Goal: Task Accomplishment & Management: Use online tool/utility

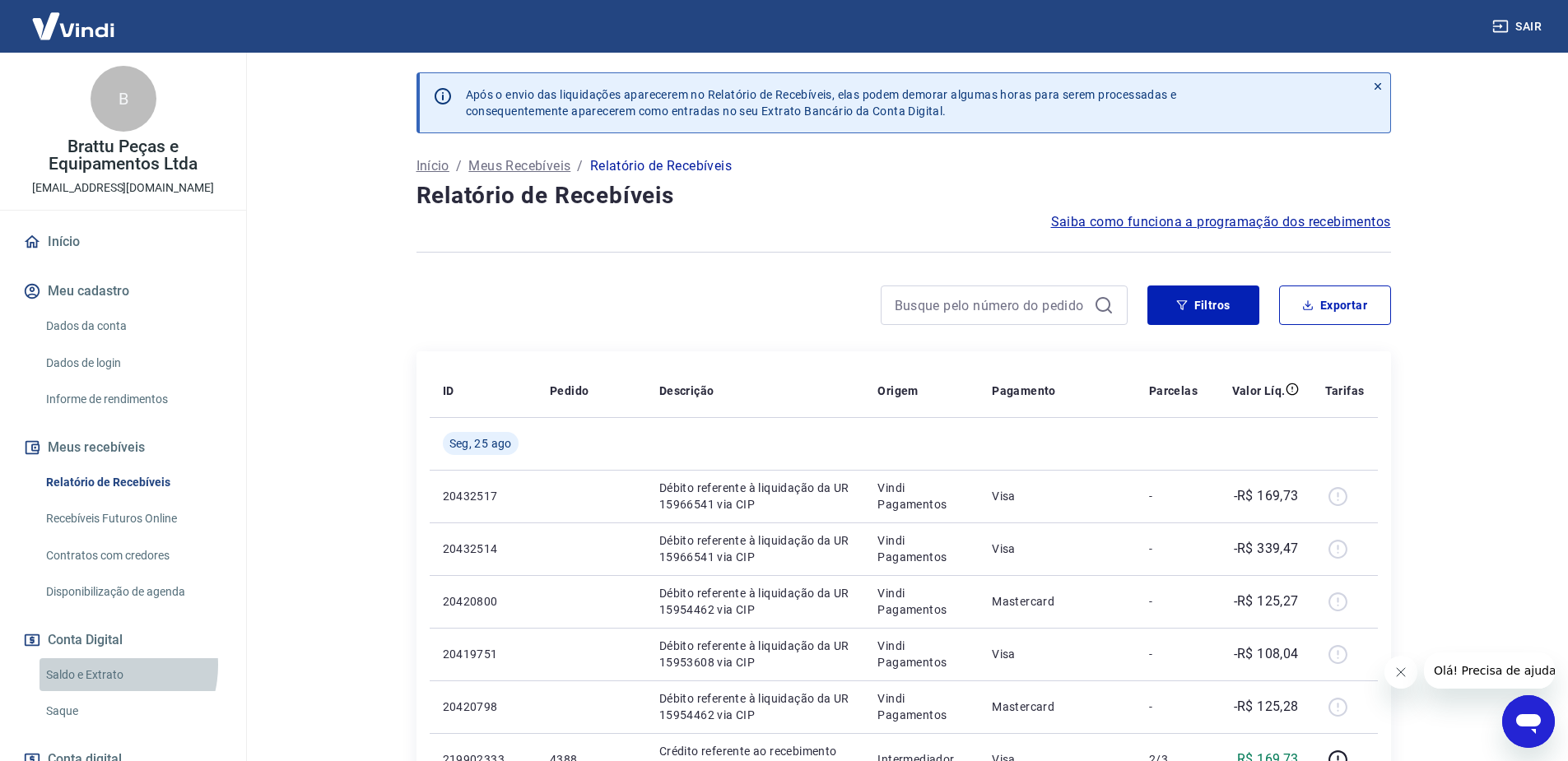
click at [97, 665] on link "Saldo e Extrato" at bounding box center [133, 675] width 187 height 34
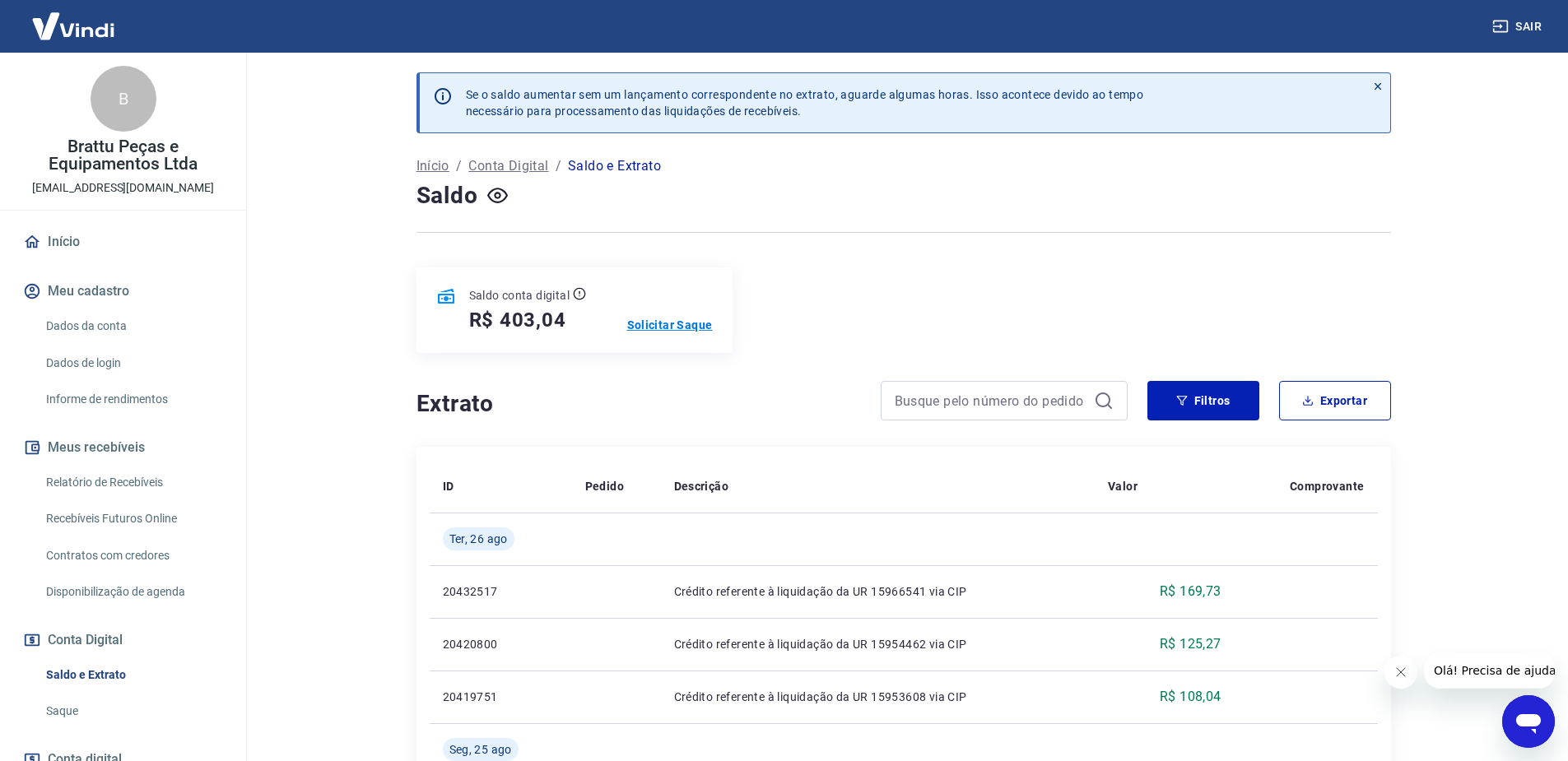
click at [705, 322] on p "Solicitar Saque" at bounding box center [670, 325] width 85 height 16
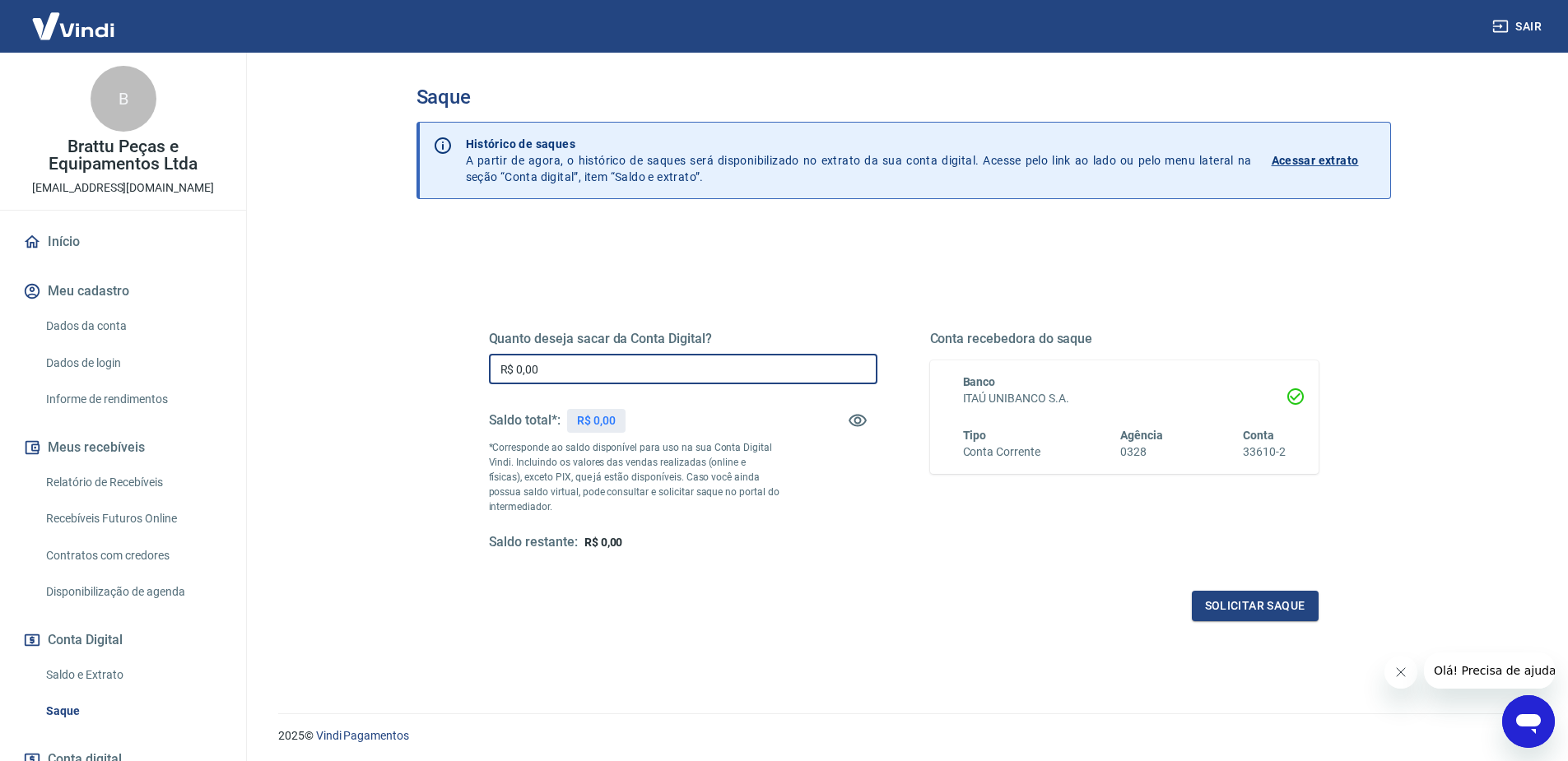
drag, startPoint x: 617, startPoint y: 364, endPoint x: 411, endPoint y: 385, distance: 207.1
click at [411, 385] on div "Saque Histórico de saques A partir de agora, o histórico de saques será disponi…" at bounding box center [904, 373] width 1014 height 641
type input "R$ 403,04"
click at [1245, 604] on button "Solicitar saque" at bounding box center [1255, 606] width 127 height 31
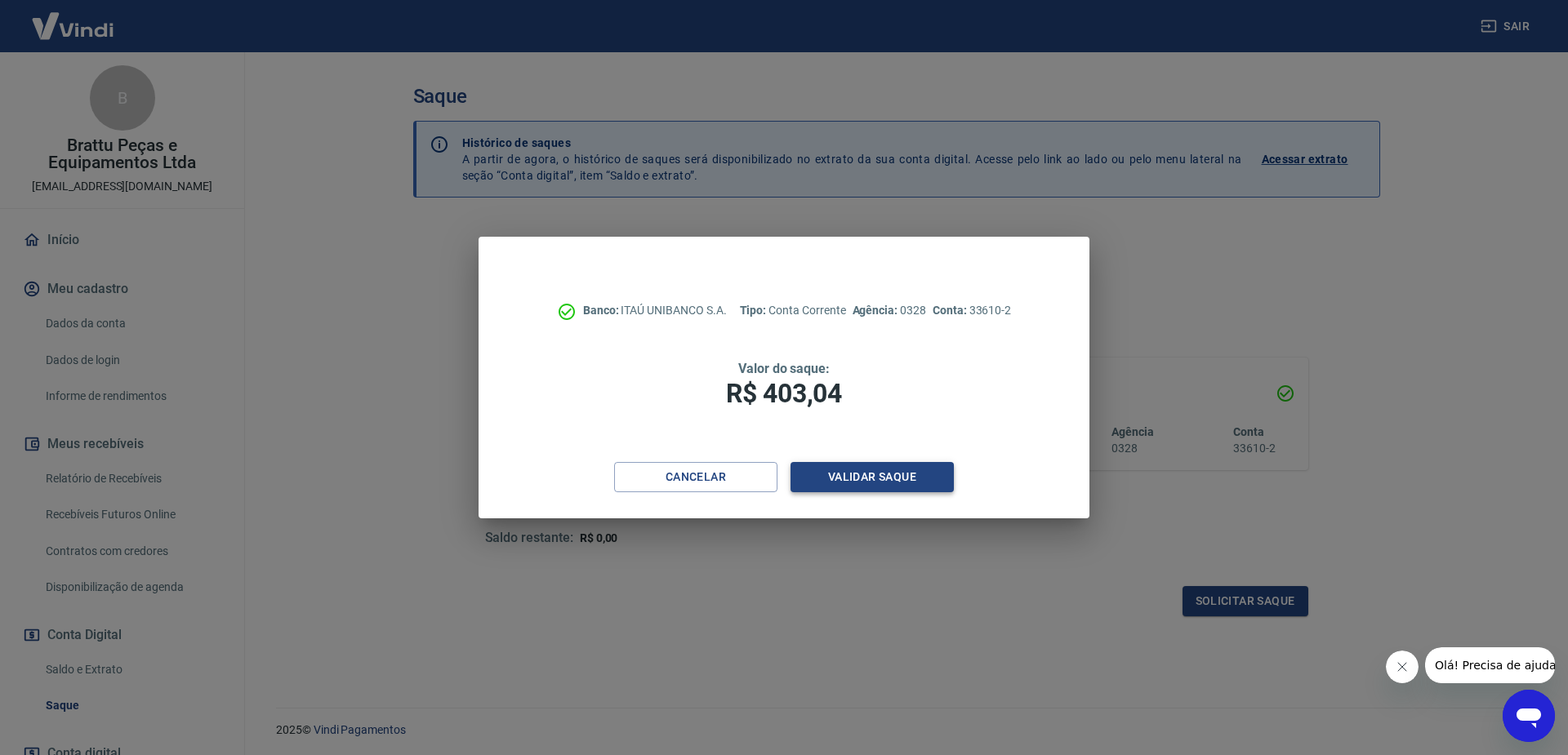
click at [890, 476] on button "Validar saque" at bounding box center [872, 477] width 163 height 30
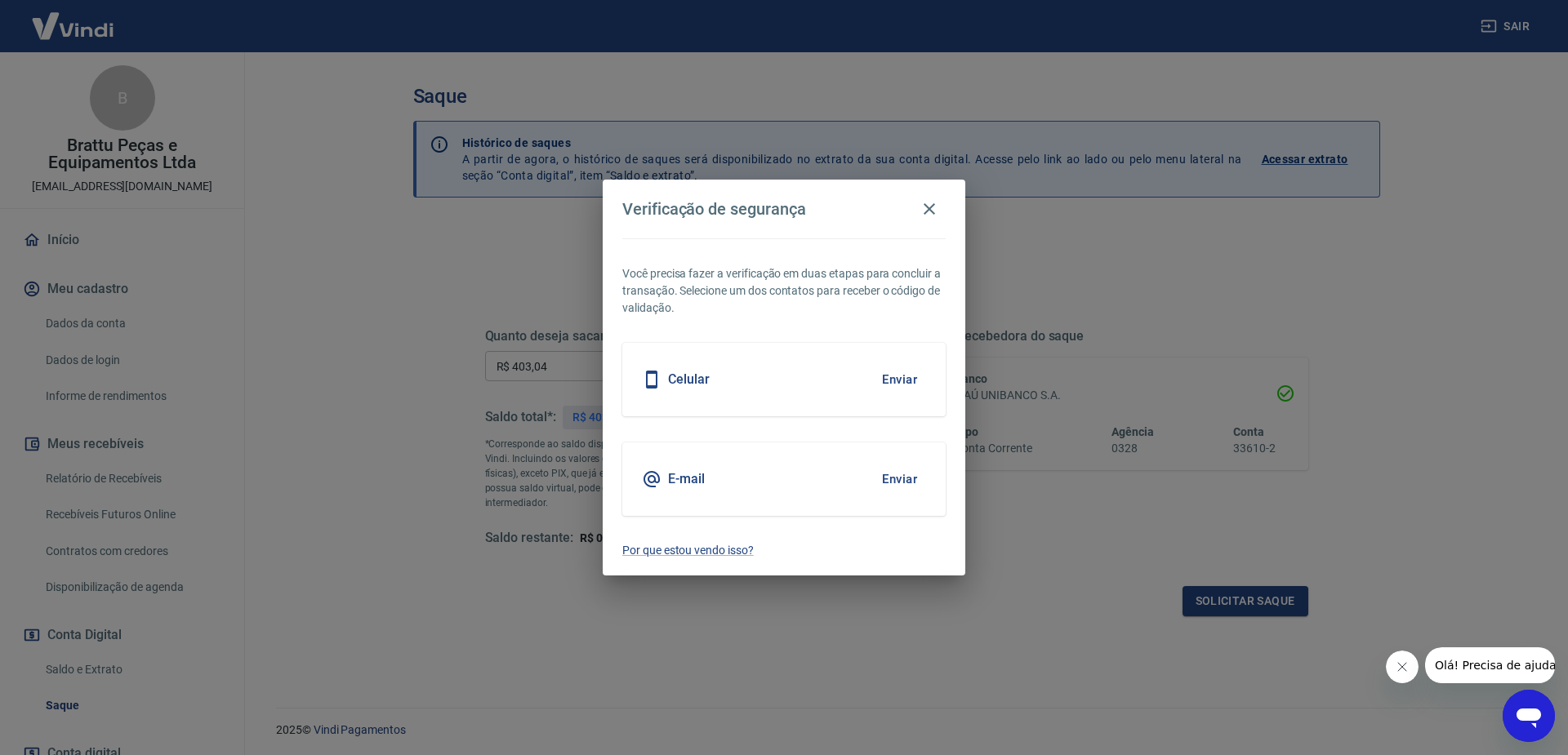
click at [915, 376] on button "Enviar" at bounding box center [900, 379] width 53 height 35
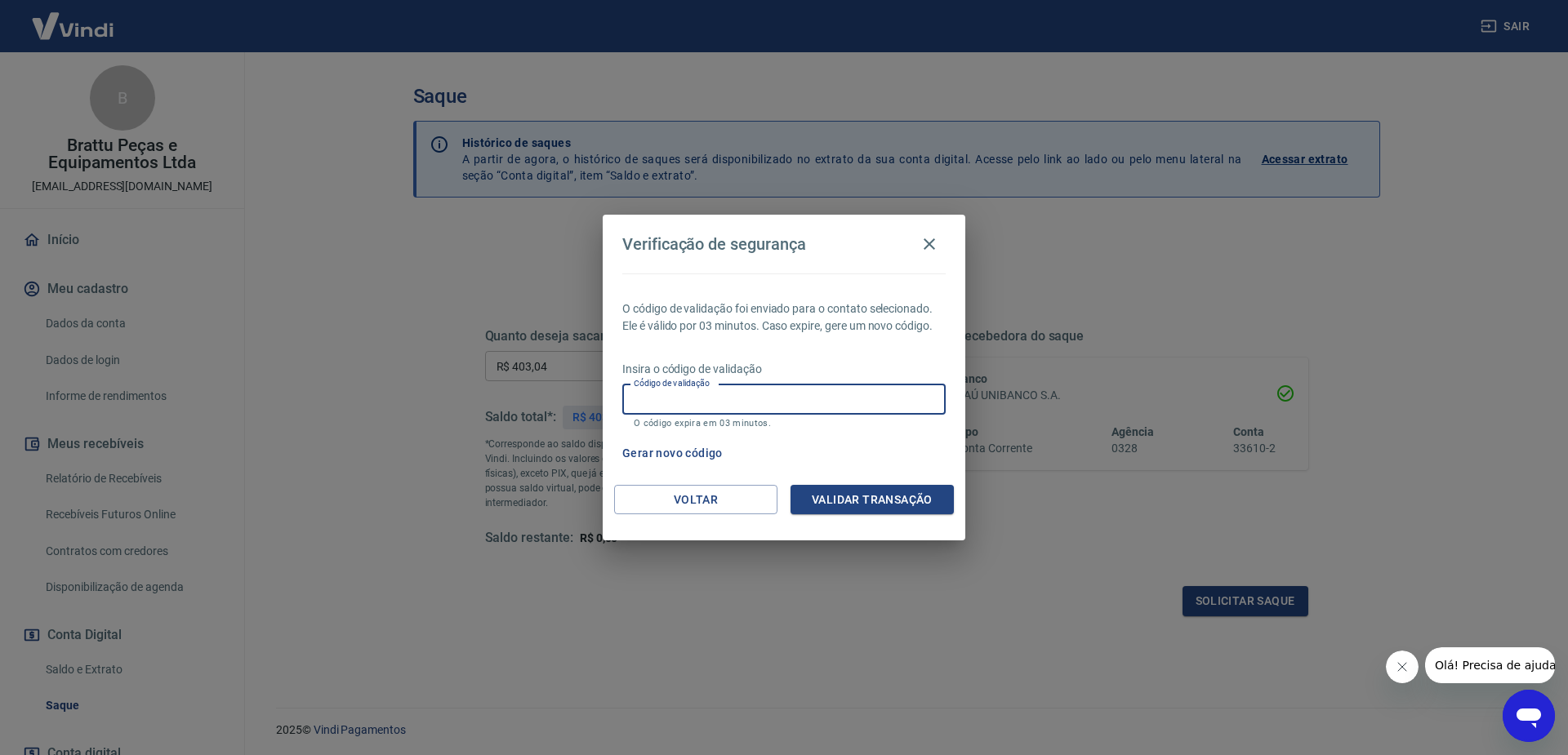
click at [791, 389] on input "Código de validação" at bounding box center [784, 400] width 323 height 30
type input "243603"
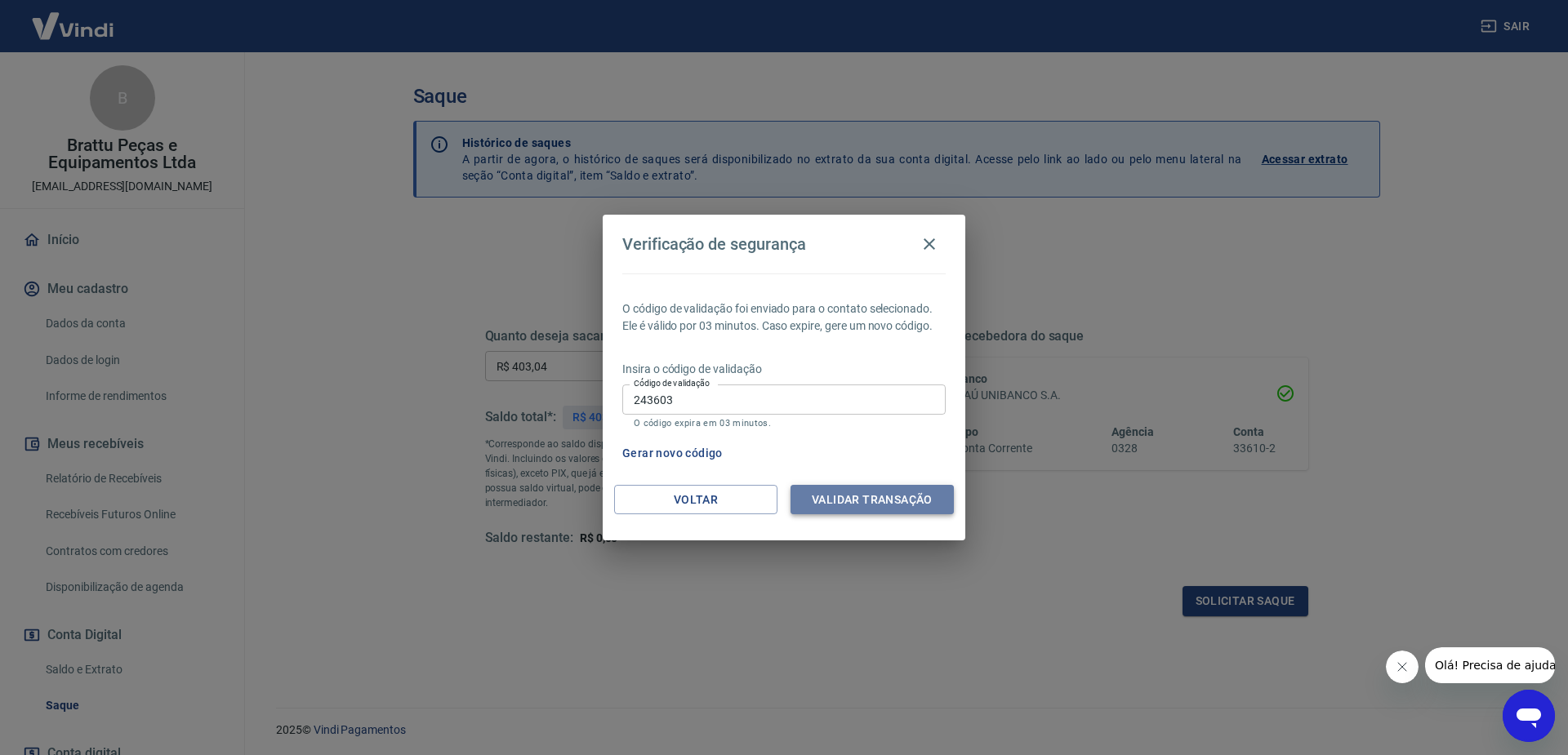
click at [869, 499] on button "Validar transação" at bounding box center [872, 500] width 163 height 30
